Goal: Navigation & Orientation: Find specific page/section

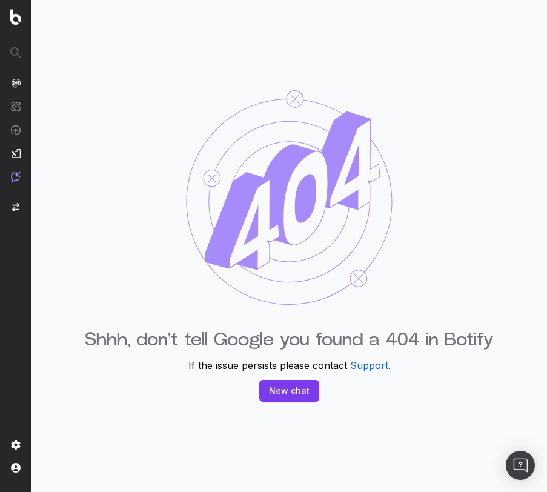
click at [362, 254] on img at bounding box center [289, 197] width 206 height 214
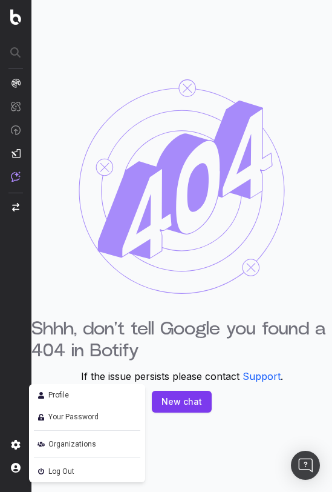
click at [62, 469] on span "Log Out" at bounding box center [61, 471] width 26 height 15
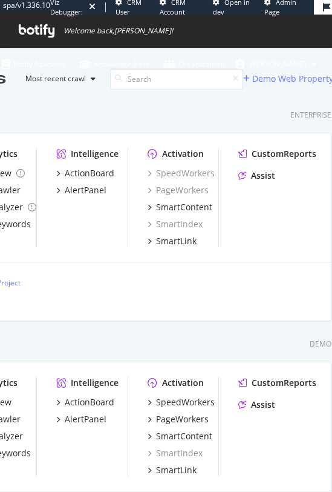
scroll to position [492, 332]
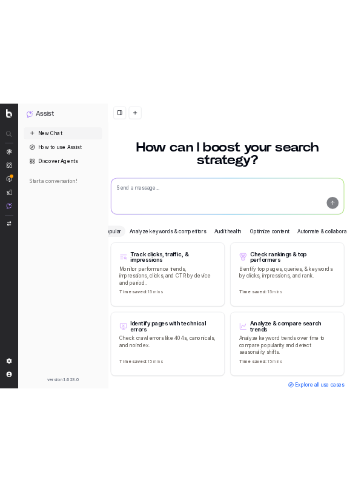
scroll to position [34, 0]
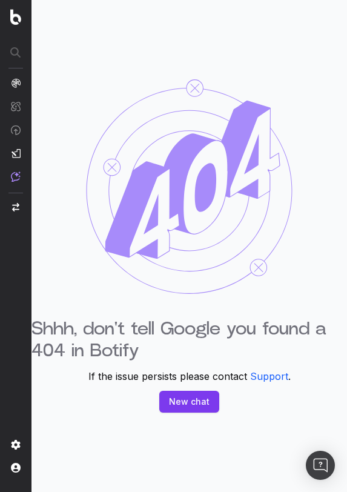
click at [241, 277] on img at bounding box center [189, 186] width 206 height 214
